Goal: Use online tool/utility: Utilize a website feature to perform a specific function

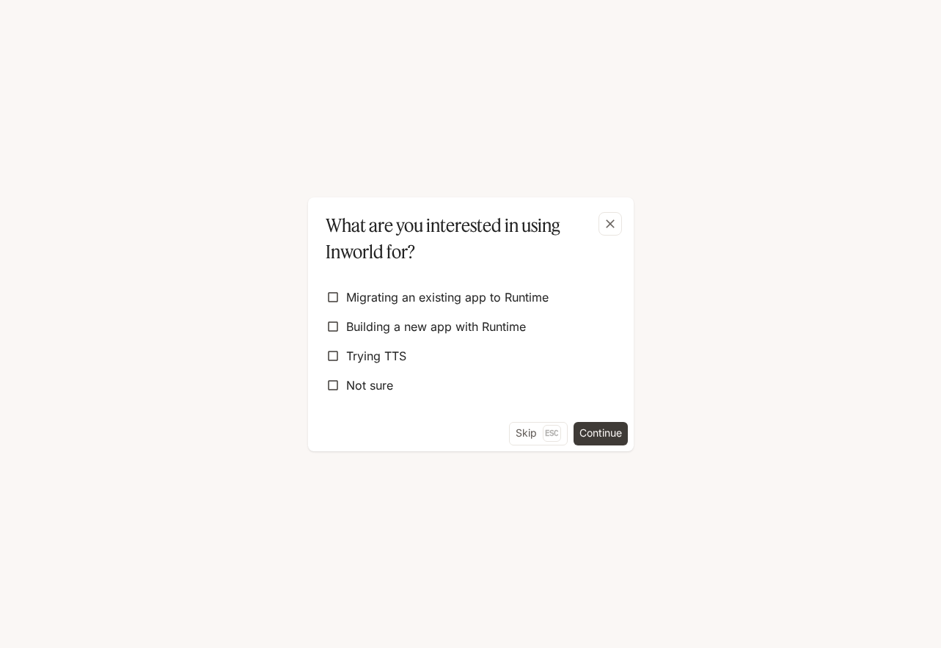
click at [56, 186] on div "What are you interested in using Inworld for? Migrating an existing app to [GEO…" at bounding box center [470, 324] width 941 height 648
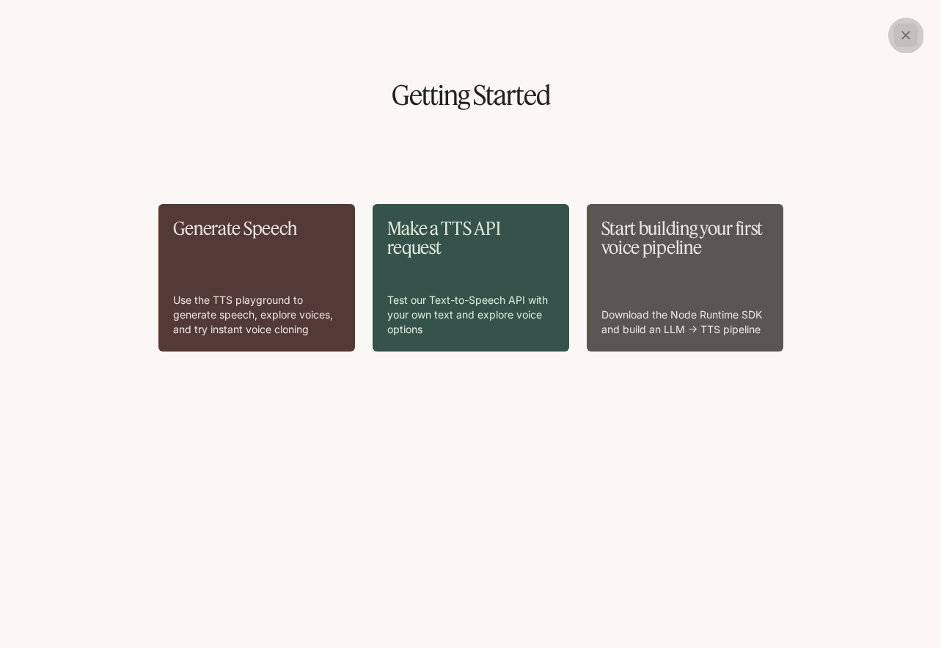
click at [905, 34] on icon "button" at bounding box center [906, 35] width 9 height 9
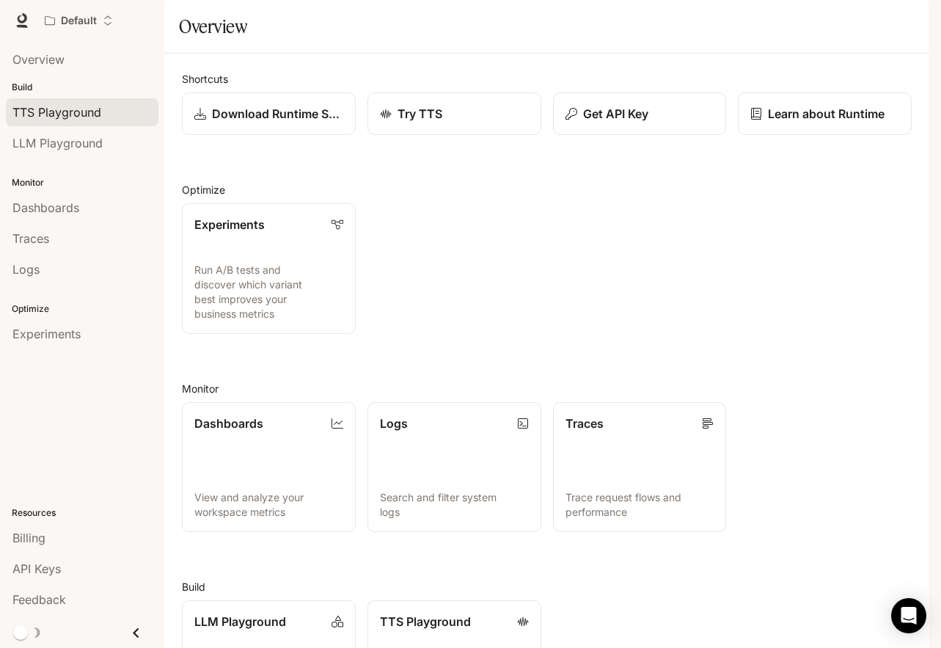
click at [80, 111] on span "TTS Playground" at bounding box center [56, 112] width 89 height 18
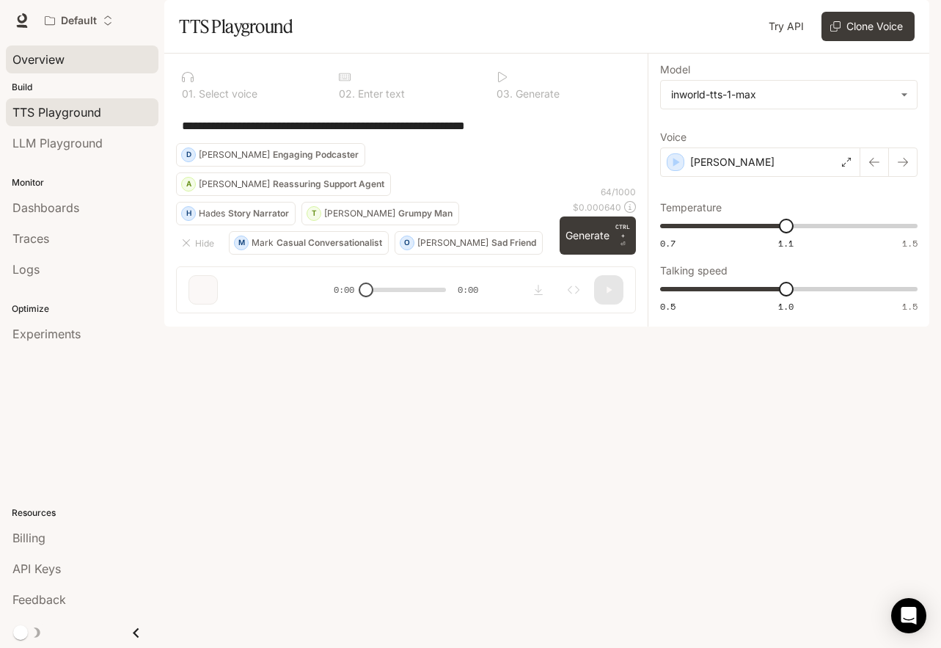
click at [60, 67] on span "Overview" at bounding box center [38, 60] width 52 height 18
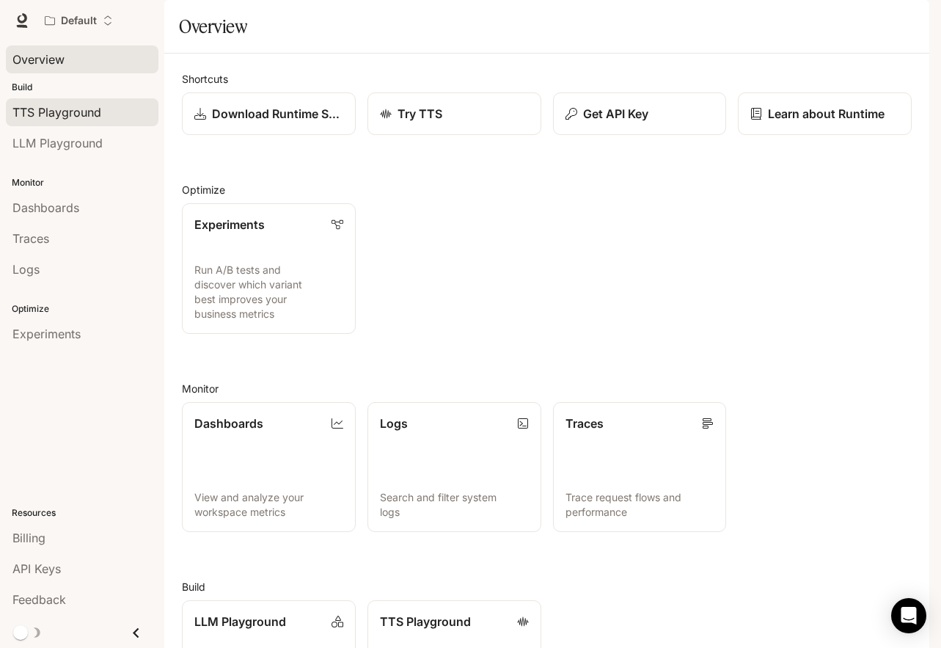
click at [76, 110] on span "TTS Playground" at bounding box center [56, 112] width 89 height 18
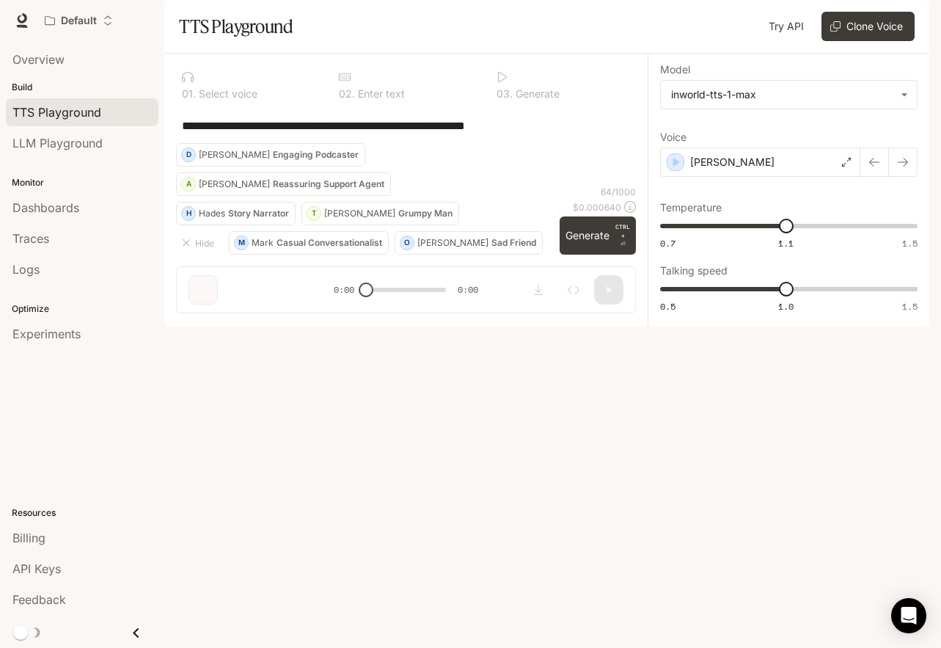
click at [332, 143] on div "**********" at bounding box center [406, 125] width 448 height 35
click at [544, 134] on textarea "**********" at bounding box center [406, 125] width 448 height 17
click at [703, 169] on p "[PERSON_NAME]" at bounding box center [732, 162] width 84 height 15
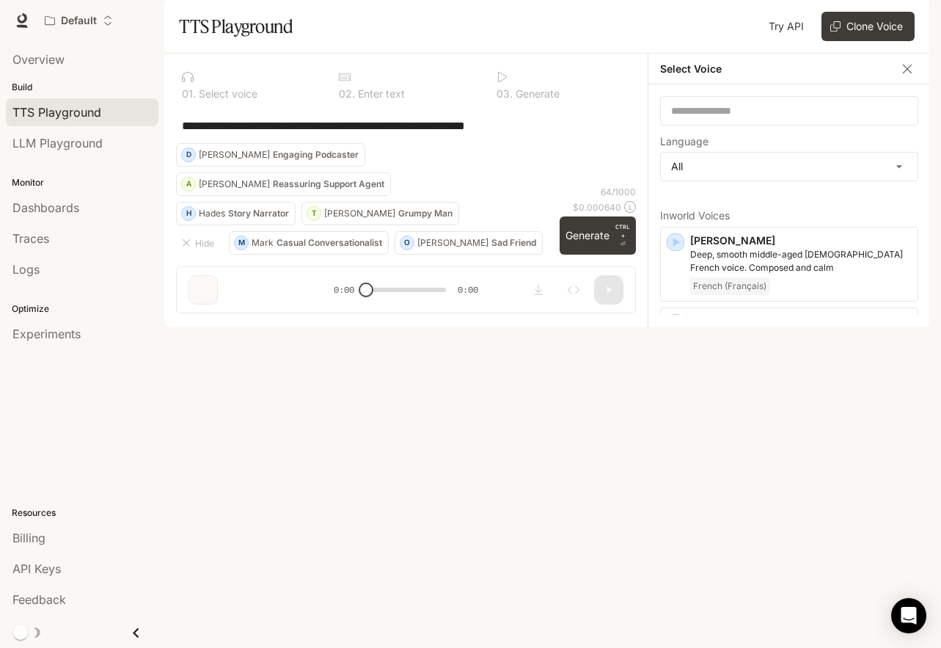
click at [543, 143] on div "**********" at bounding box center [406, 125] width 460 height 35
click at [905, 76] on icon "button" at bounding box center [907, 69] width 15 height 15
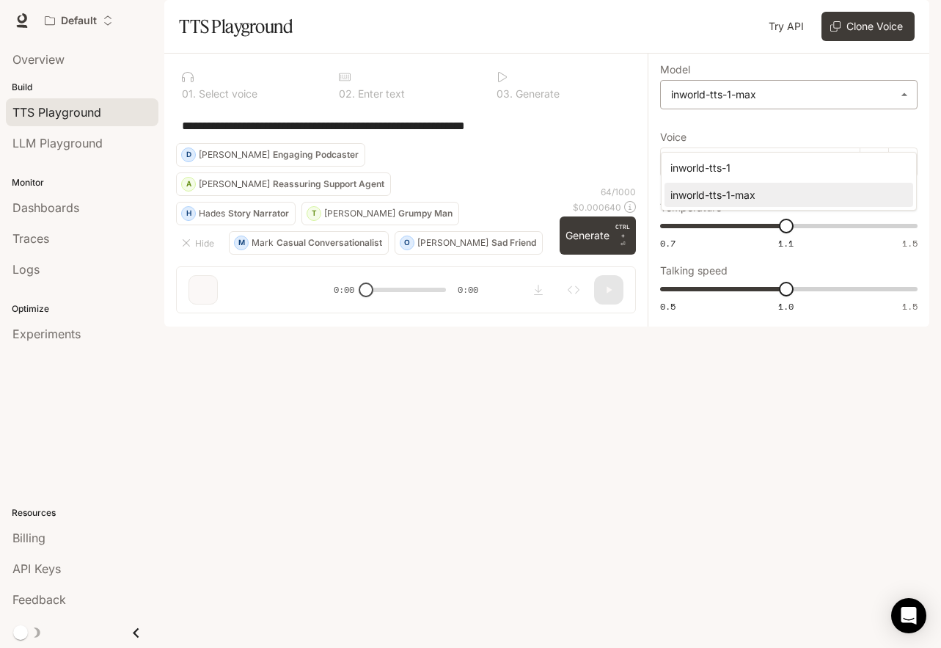
click at [796, 134] on body "**********" at bounding box center [470, 324] width 941 height 648
click at [544, 251] on div at bounding box center [470, 324] width 941 height 648
click at [665, 177] on div "[PERSON_NAME]" at bounding box center [760, 161] width 200 height 29
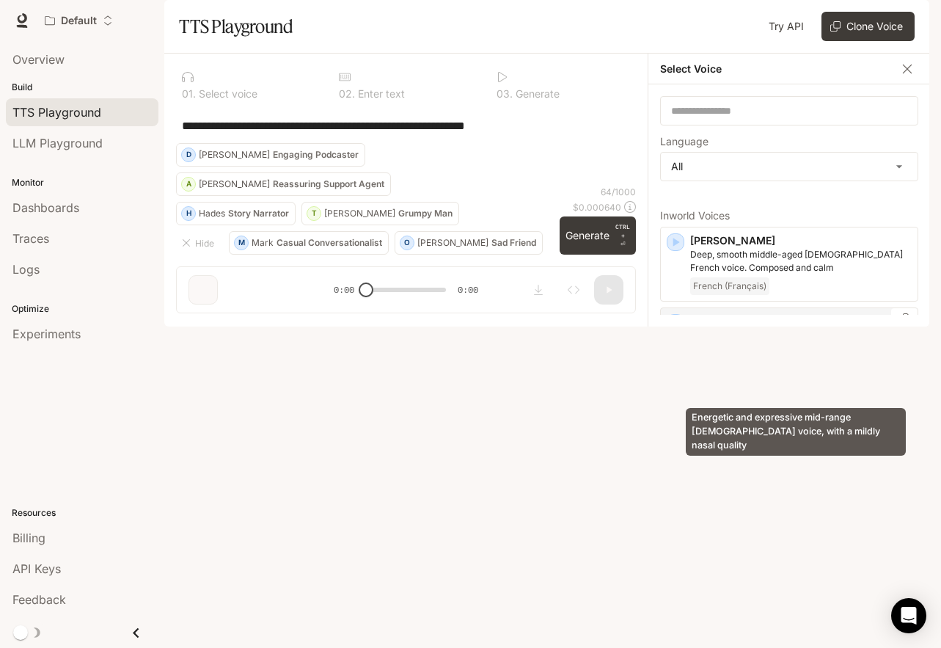
click at [718, 355] on p "Energetic and expressive mid-range [DEMOGRAPHIC_DATA] voice, with a mildly nasa…" at bounding box center [801, 342] width 222 height 26
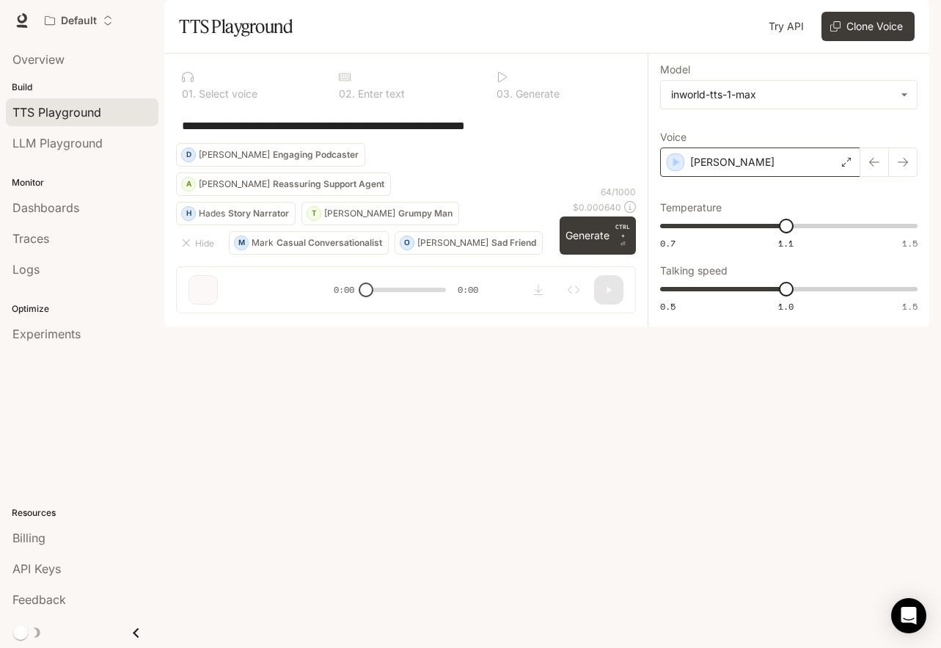
click at [705, 177] on div "[PERSON_NAME]" at bounding box center [760, 161] width 200 height 29
click at [772, 177] on div "[PERSON_NAME]" at bounding box center [760, 161] width 200 height 29
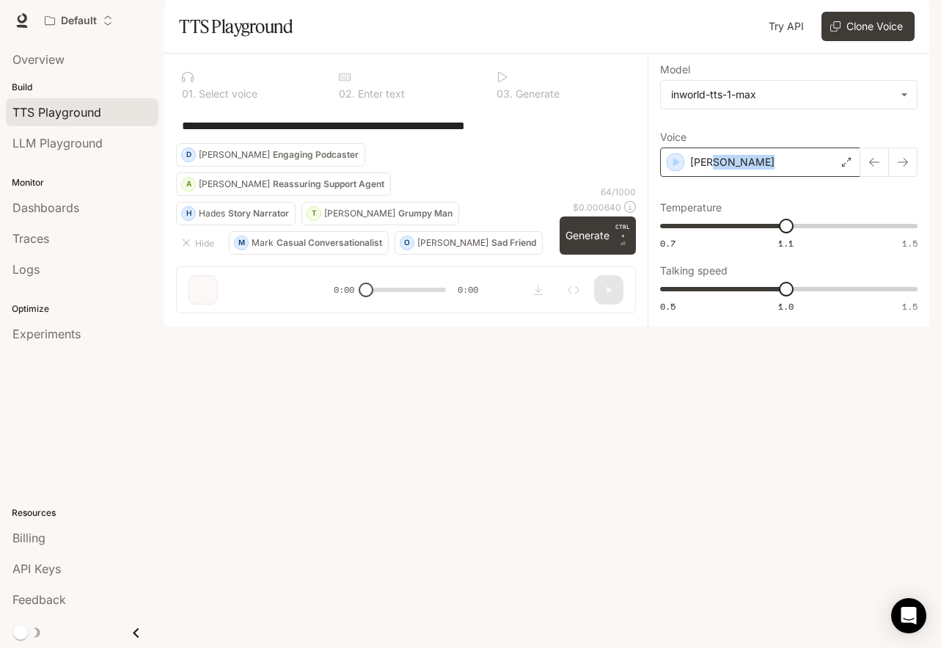
click at [772, 177] on div "[PERSON_NAME]" at bounding box center [760, 161] width 200 height 29
click at [753, 177] on div "[PERSON_NAME]" at bounding box center [760, 161] width 200 height 29
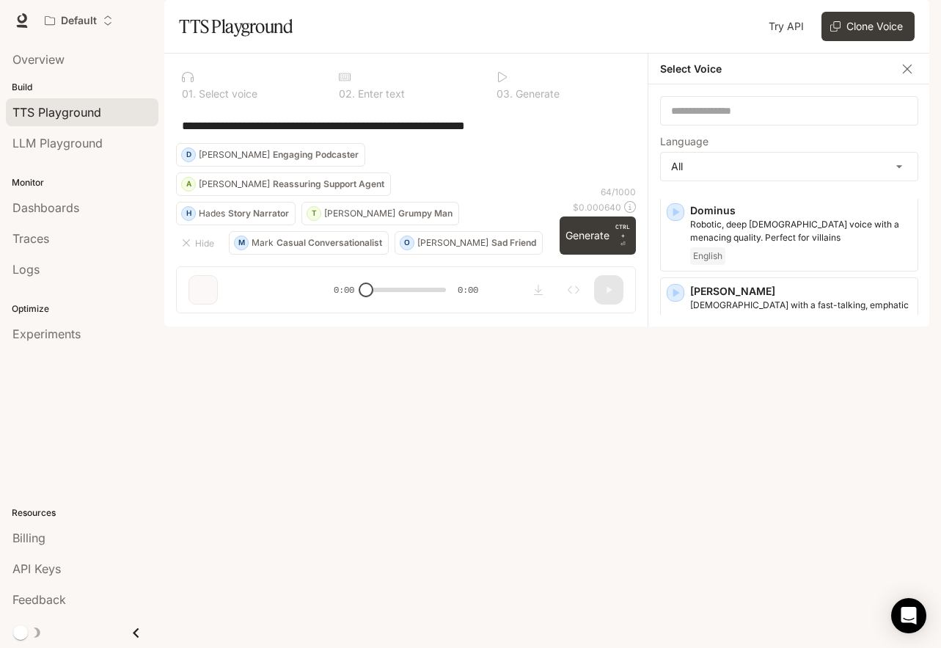
scroll to position [1110, 0]
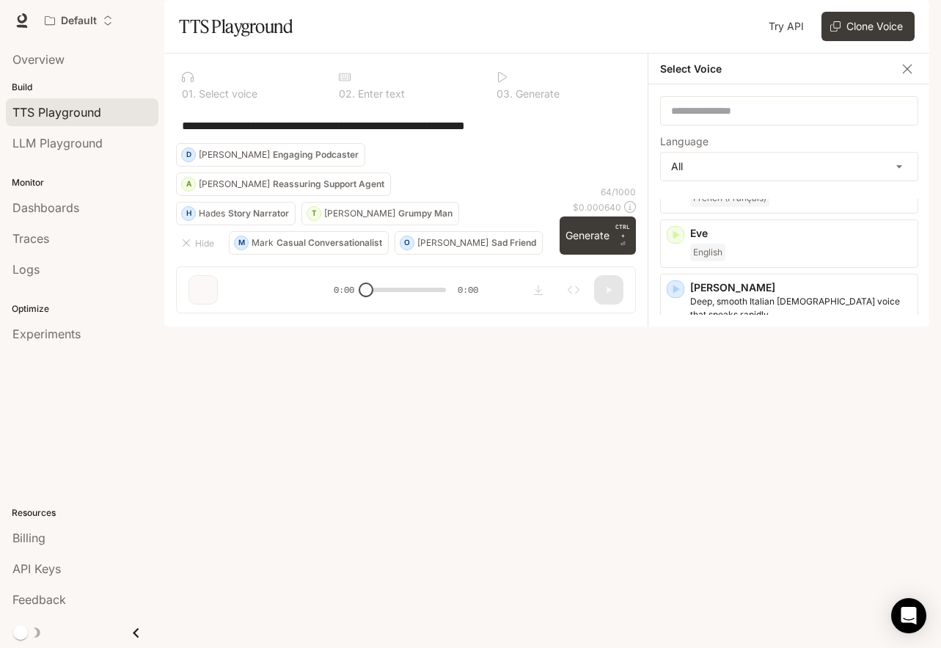
click at [760, 362] on div "Hades Commanding and gruff [DEMOGRAPHIC_DATA] voice, think an omniscient narrat…" at bounding box center [789, 391] width 258 height 75
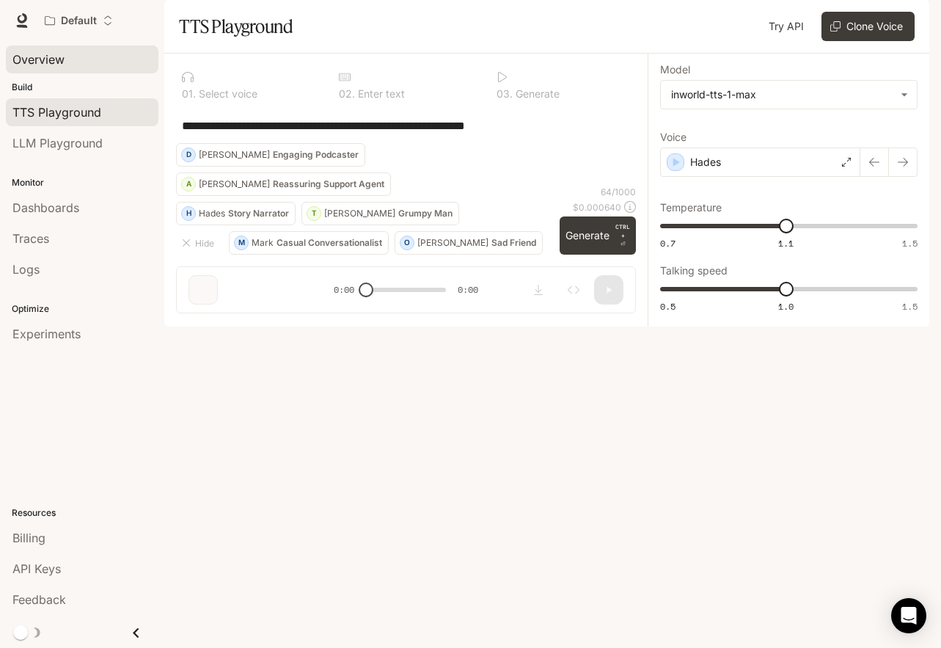
click at [39, 63] on span "Overview" at bounding box center [38, 60] width 52 height 18
